Goal: Task Accomplishment & Management: Manage account settings

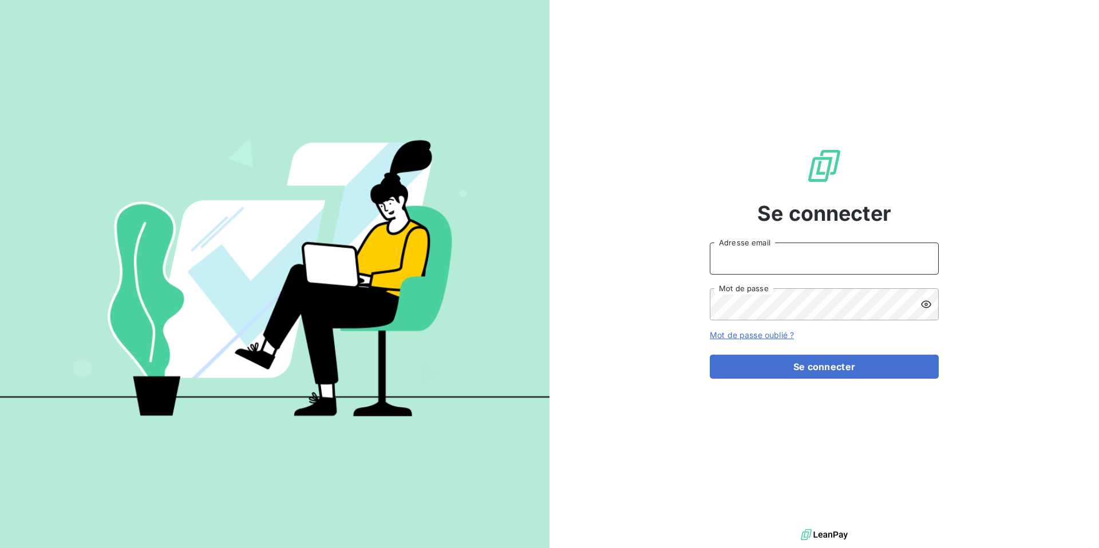
click at [745, 260] on input "Adresse email" at bounding box center [824, 259] width 229 height 32
type input "admin@primelis"
click at [710, 355] on button "Se connecter" at bounding box center [824, 367] width 229 height 24
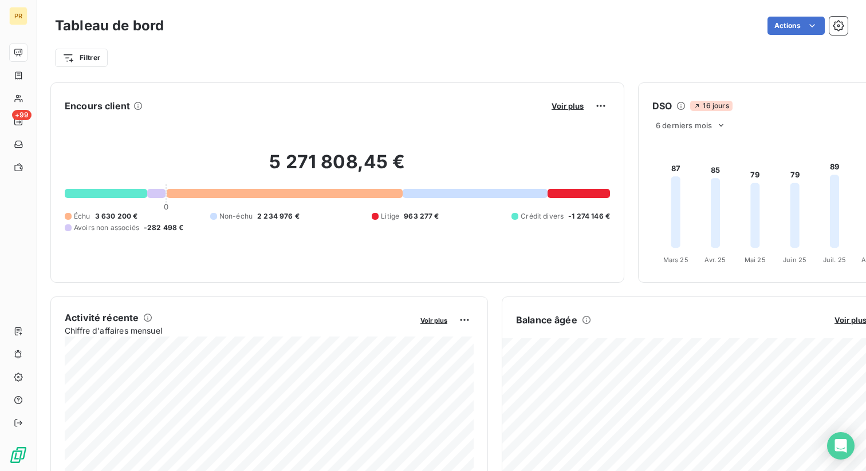
click at [269, 62] on div "Filtrer" at bounding box center [451, 58] width 792 height 22
